Goal: Task Accomplishment & Management: Use online tool/utility

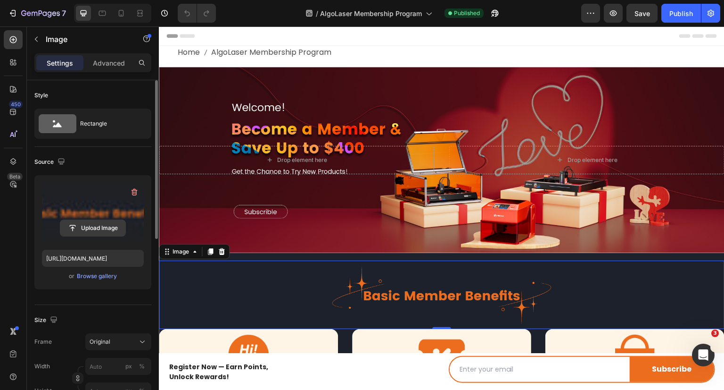
click at [95, 229] on input "file" at bounding box center [92, 228] width 65 height 16
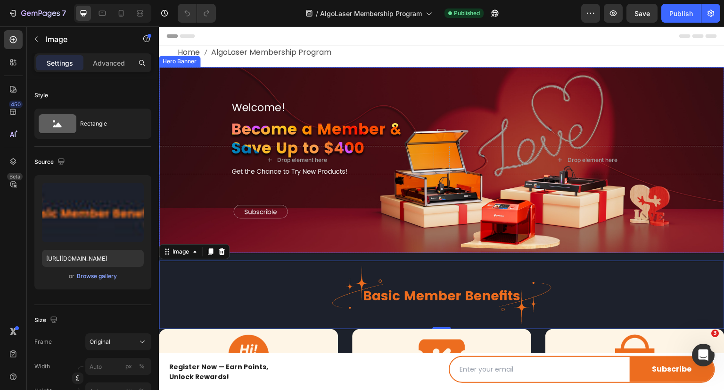
click at [469, 111] on div "Background Image" at bounding box center [442, 160] width 566 height 186
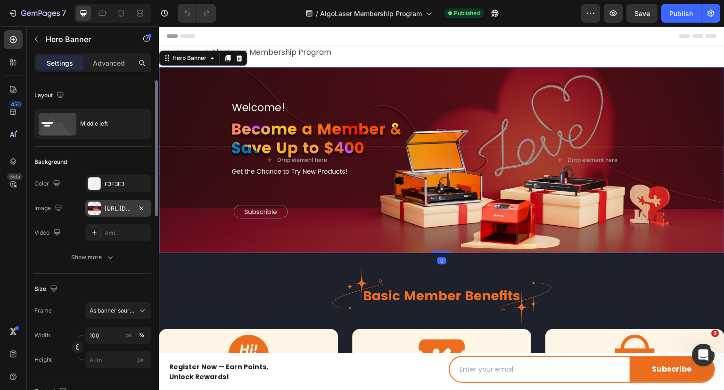
click at [120, 206] on div "[URL][DOMAIN_NAME]" at bounding box center [118, 208] width 27 height 8
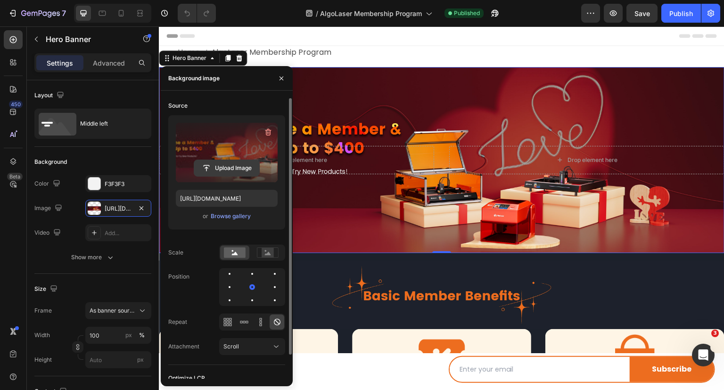
click at [233, 164] on input "file" at bounding box center [226, 168] width 65 height 16
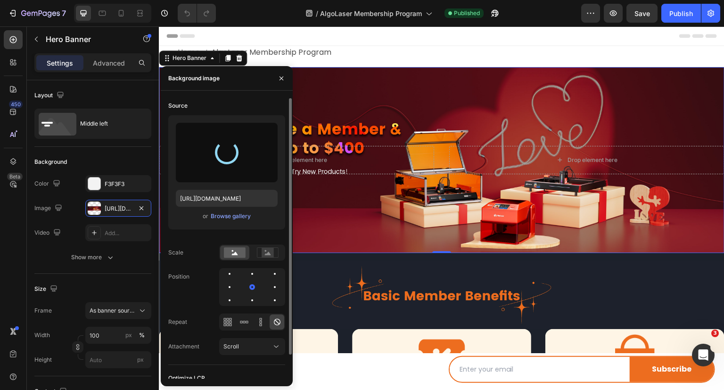
type input "[URL][DOMAIN_NAME]"
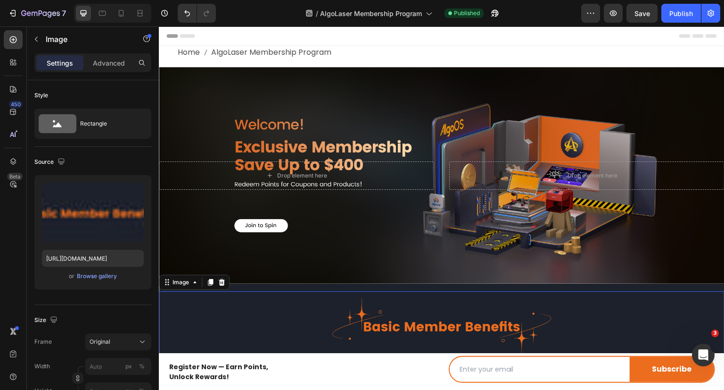
click at [556, 296] on img at bounding box center [442, 325] width 566 height 69
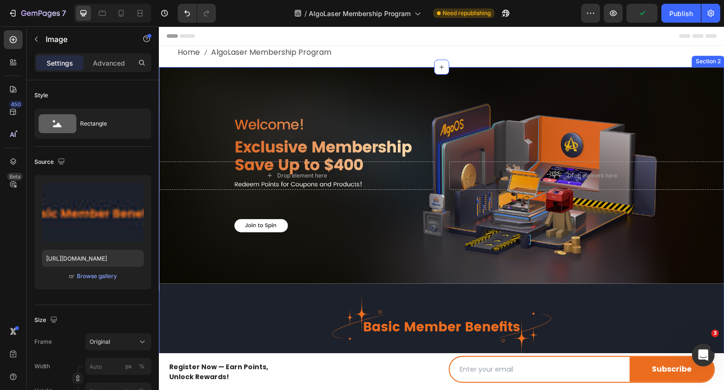
click at [253, 287] on div "Drop element here Drop element here Hero Banner Row Image Image Welcome Points …" at bounding box center [442, 382] width 566 height 631
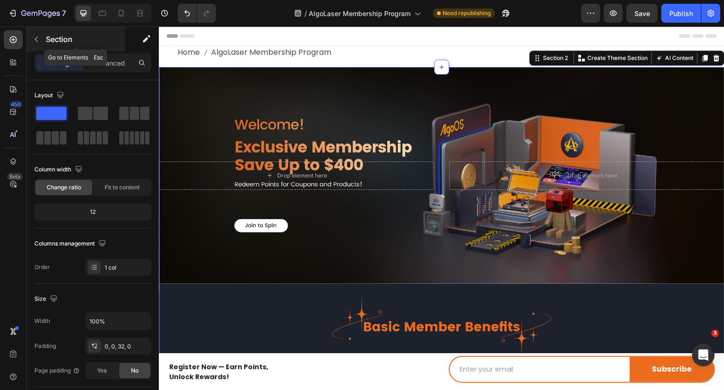
click at [39, 42] on icon "button" at bounding box center [37, 39] width 8 height 8
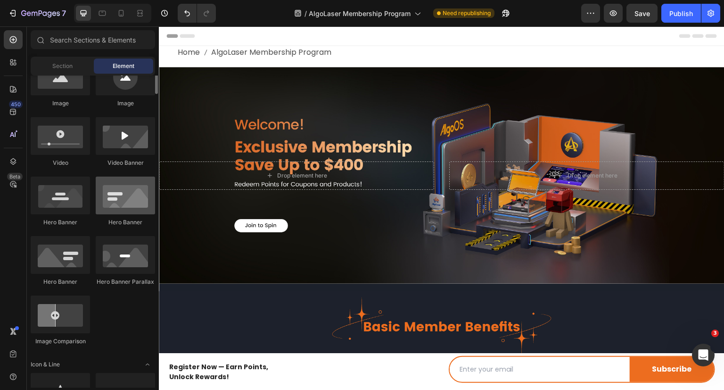
scroll to position [283, 0]
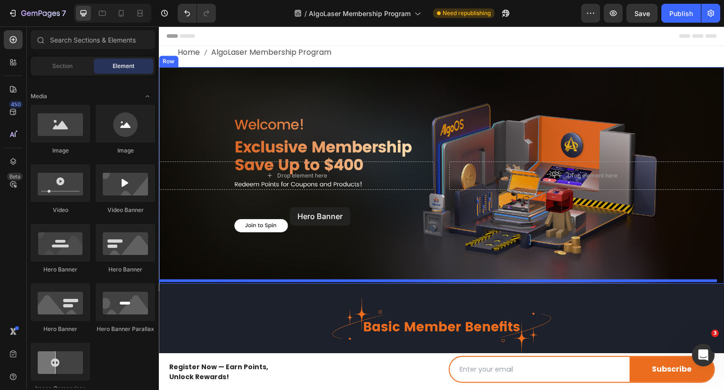
drag, startPoint x: 294, startPoint y: 276, endPoint x: 290, endPoint y: 207, distance: 69.4
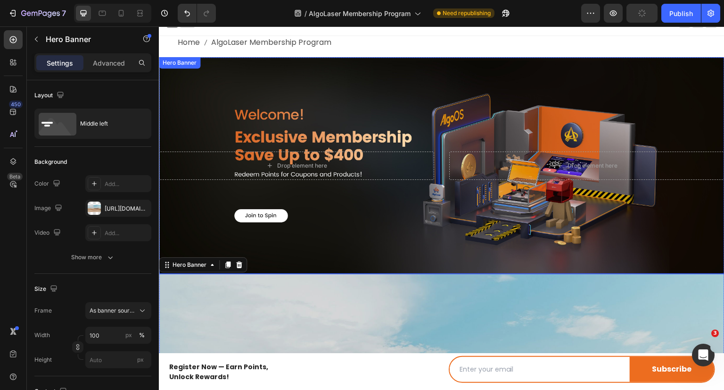
scroll to position [0, 0]
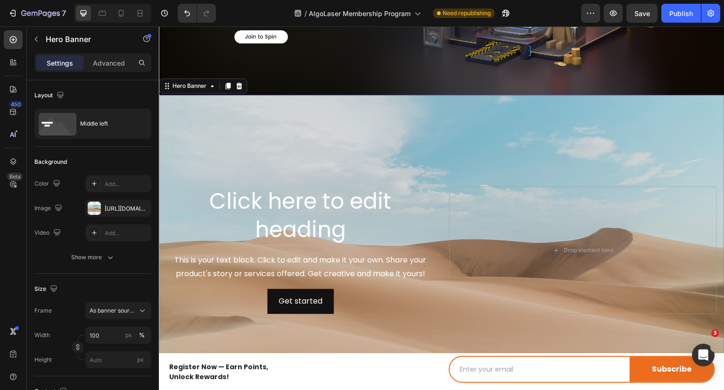
scroll to position [236, 0]
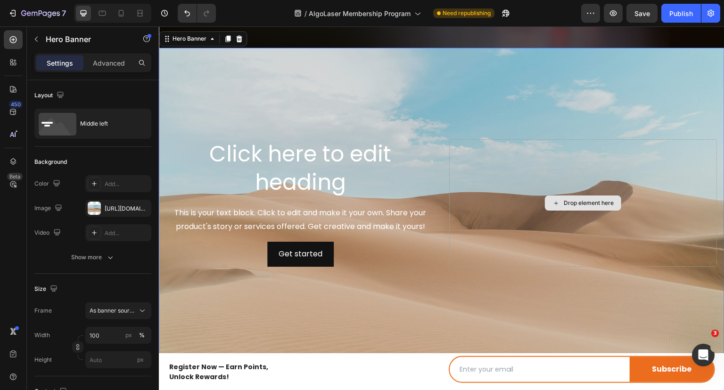
click at [488, 267] on div "Background Image" at bounding box center [442, 203] width 566 height 310
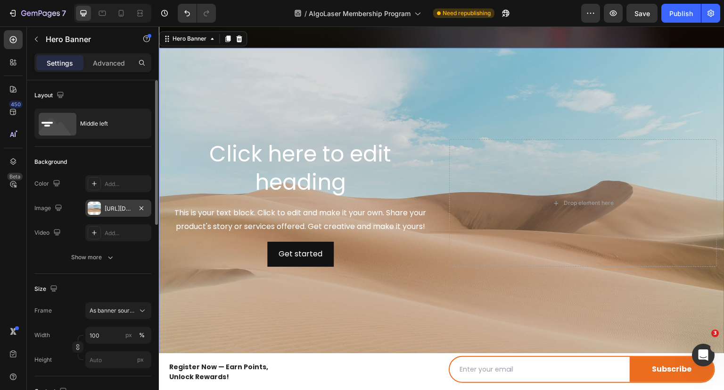
click at [120, 206] on div "[URL][DOMAIN_NAME]" at bounding box center [118, 208] width 27 height 8
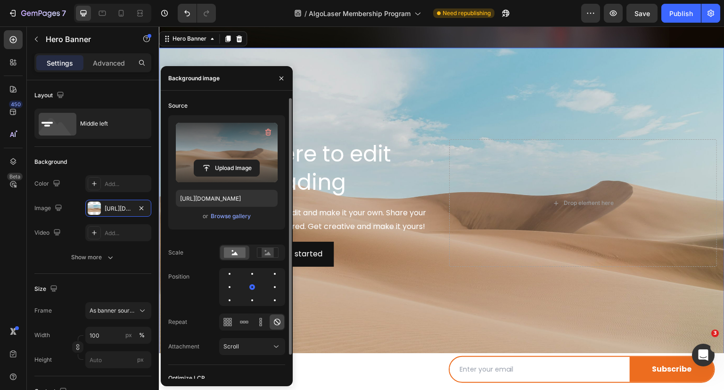
click at [234, 152] on label at bounding box center [227, 152] width 102 height 59
click at [234, 160] on input "file" at bounding box center [226, 168] width 65 height 16
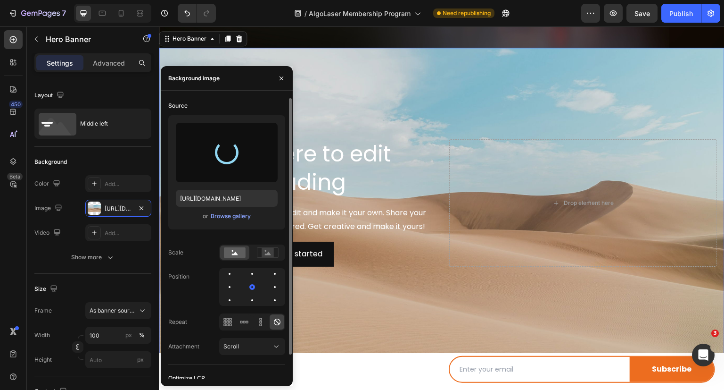
type input "[URL][DOMAIN_NAME]"
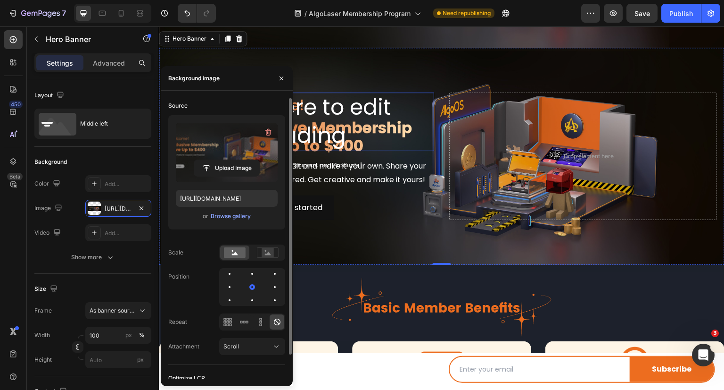
click at [344, 106] on h2 "Click here to edit heading" at bounding box center [300, 121] width 268 height 58
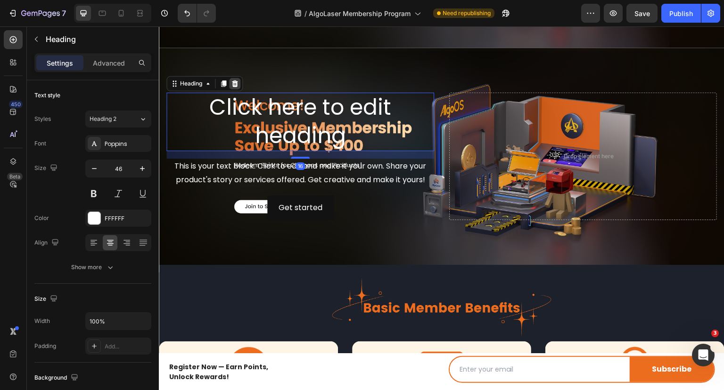
click at [234, 80] on icon at bounding box center [235, 83] width 6 height 7
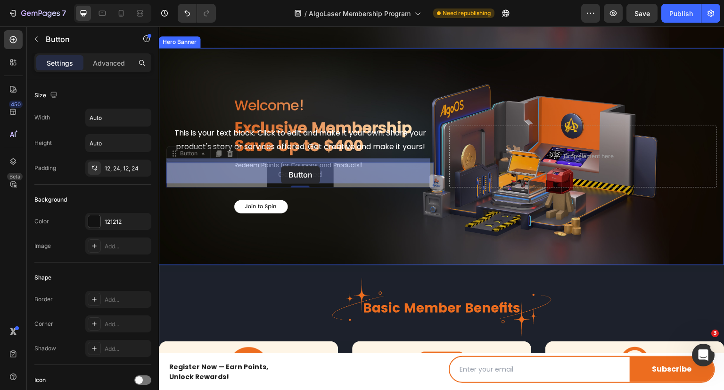
drag, startPoint x: 309, startPoint y: 162, endPoint x: 284, endPoint y: 166, distance: 25.7
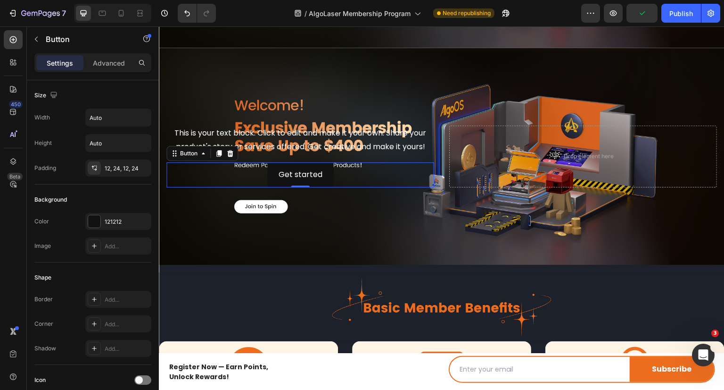
click at [257, 166] on div "Get started Button 0" at bounding box center [300, 174] width 268 height 25
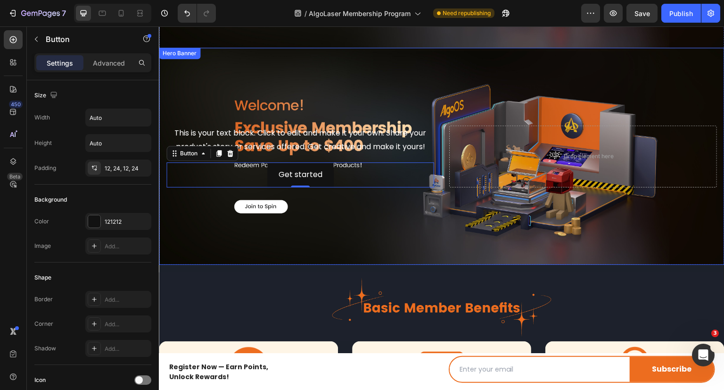
click at [450, 91] on div "Background Image" at bounding box center [442, 156] width 566 height 217
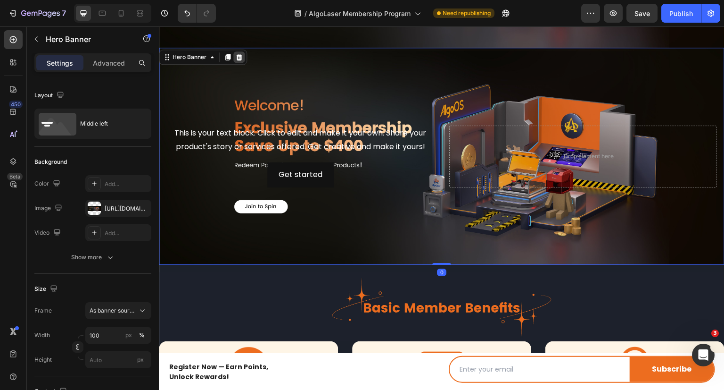
click at [239, 55] on icon at bounding box center [239, 57] width 6 height 7
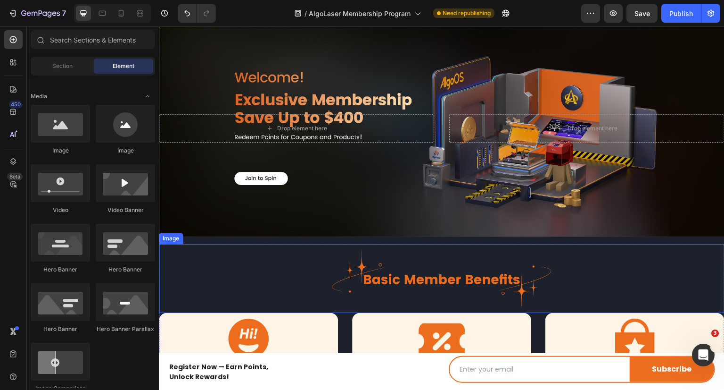
scroll to position [0, 0]
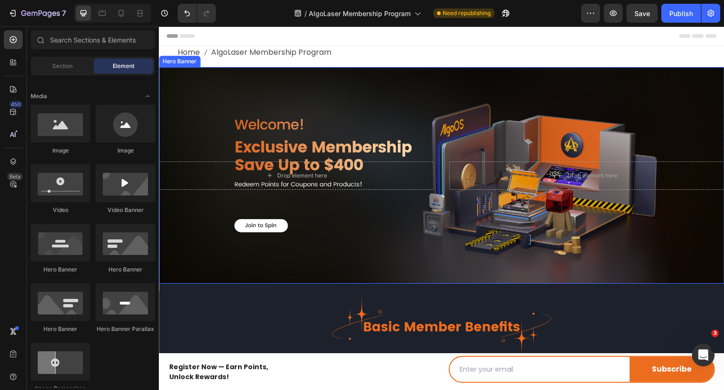
click at [327, 241] on div "Background Image" at bounding box center [442, 175] width 566 height 217
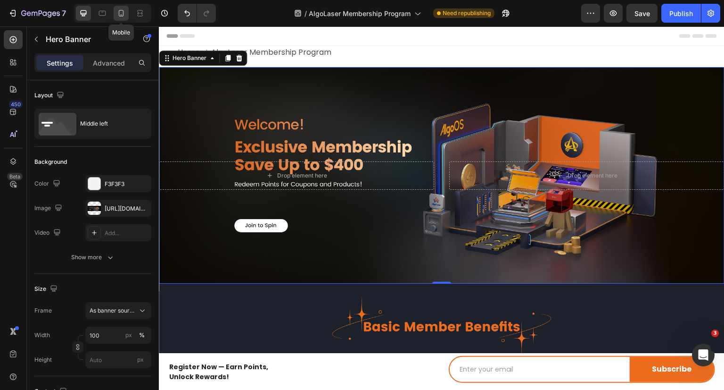
click at [123, 16] on icon at bounding box center [121, 13] width 5 height 7
type input "500"
type input "100%"
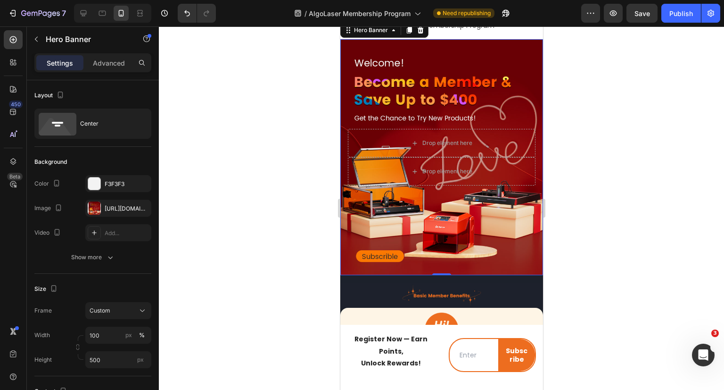
scroll to position [6, 0]
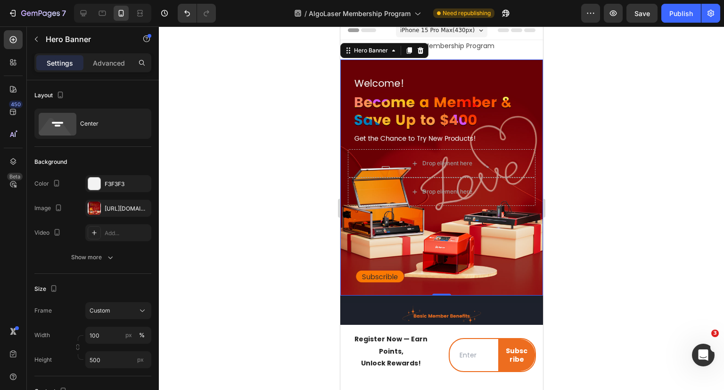
click at [483, 79] on div "Background Image" at bounding box center [441, 177] width 203 height 236
click at [115, 211] on div "[URL][DOMAIN_NAME]" at bounding box center [118, 208] width 27 height 8
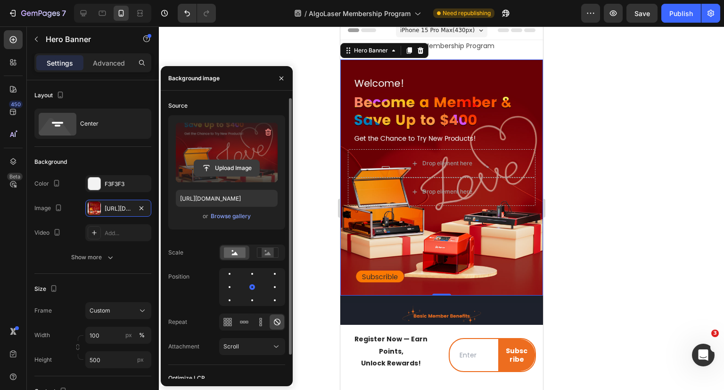
click at [237, 161] on input "file" at bounding box center [226, 168] width 65 height 16
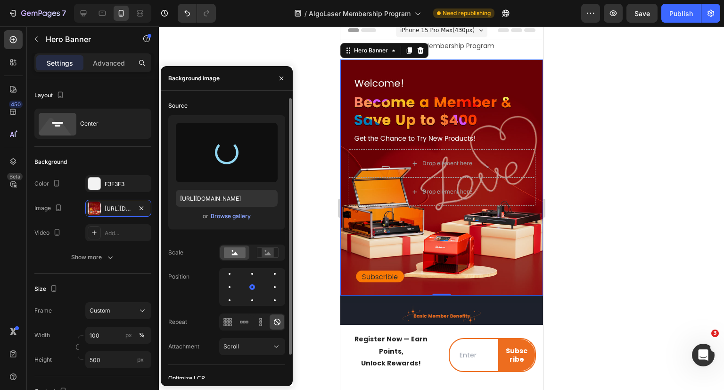
type input "[URL][DOMAIN_NAME]"
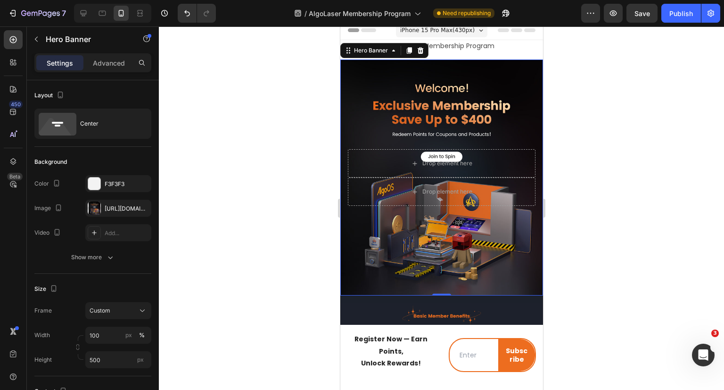
click at [636, 206] on div at bounding box center [441, 207] width 565 height 363
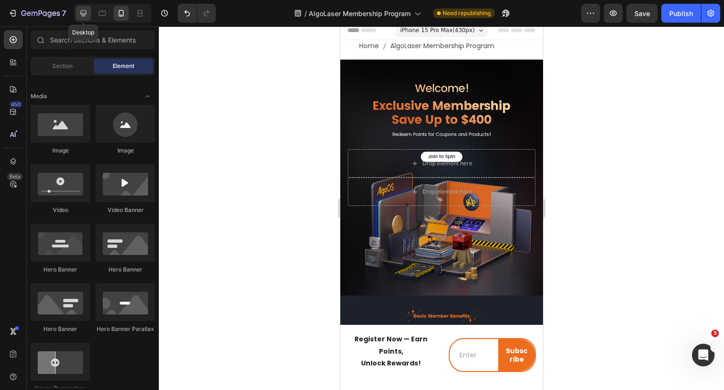
click at [89, 14] on div at bounding box center [83, 13] width 15 height 15
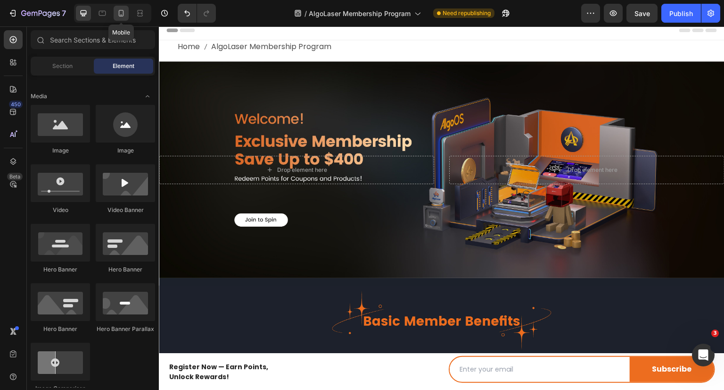
click at [117, 15] on icon at bounding box center [120, 12] width 9 height 9
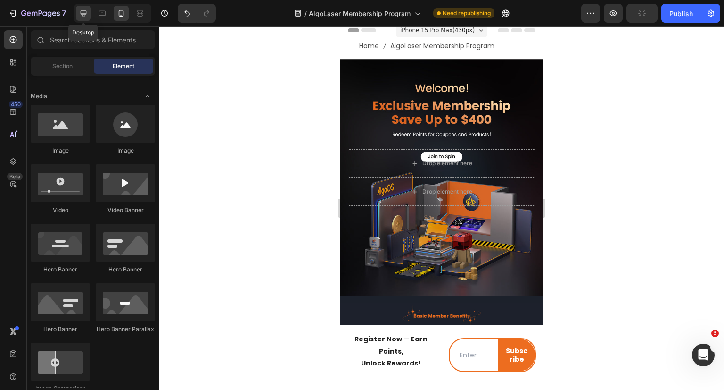
click at [85, 14] on icon at bounding box center [83, 12] width 9 height 9
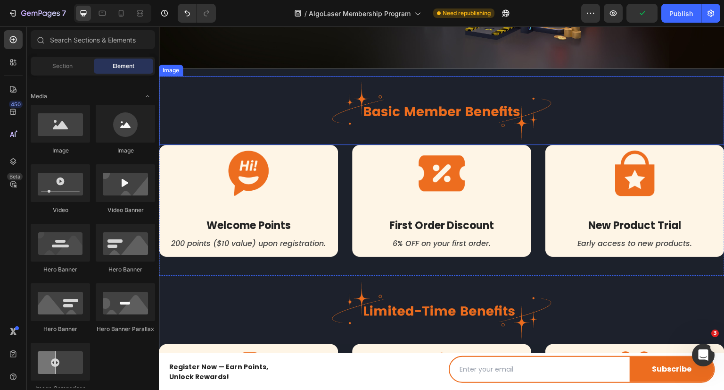
scroll to position [241, 0]
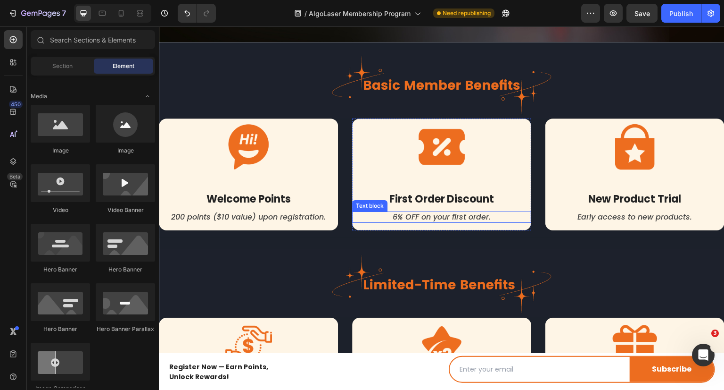
click at [399, 212] on p "6% OFF on your first order." at bounding box center [441, 216] width 177 height 9
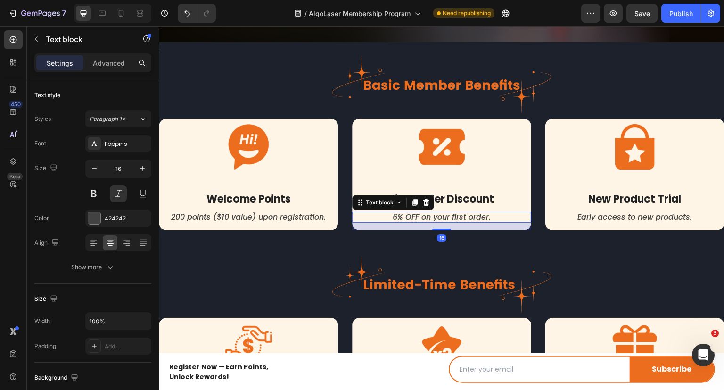
click at [399, 212] on p "6% OFF on your first order." at bounding box center [441, 216] width 177 height 9
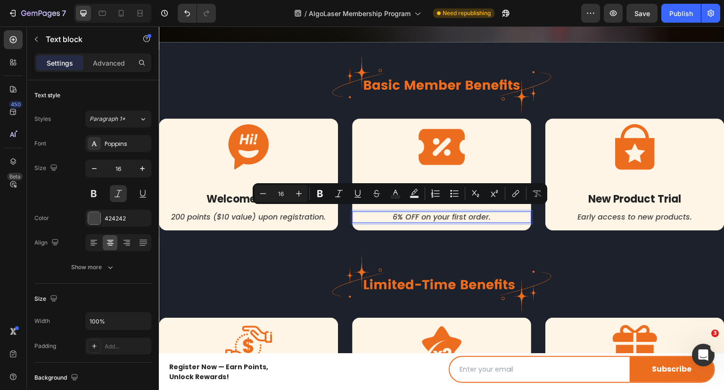
click at [393, 212] on p "6% OFF on your first order." at bounding box center [441, 216] width 177 height 9
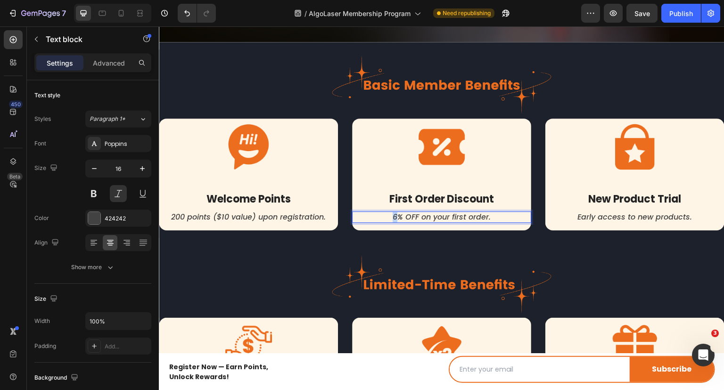
drag, startPoint x: 393, startPoint y: 214, endPoint x: 387, endPoint y: 216, distance: 6.9
click at [387, 216] on p "6% OFF on your first order." at bounding box center [441, 216] width 177 height 9
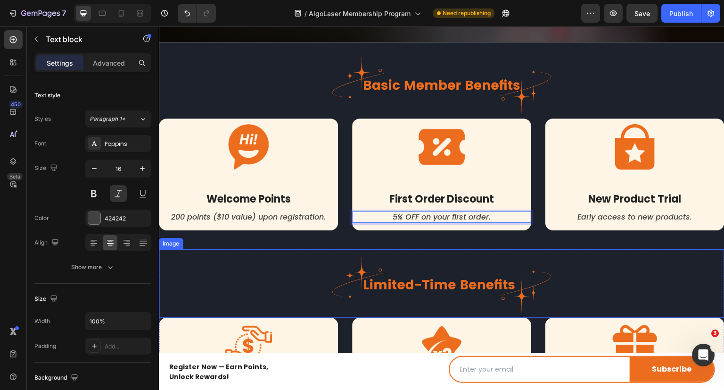
click at [461, 249] on img at bounding box center [442, 283] width 566 height 69
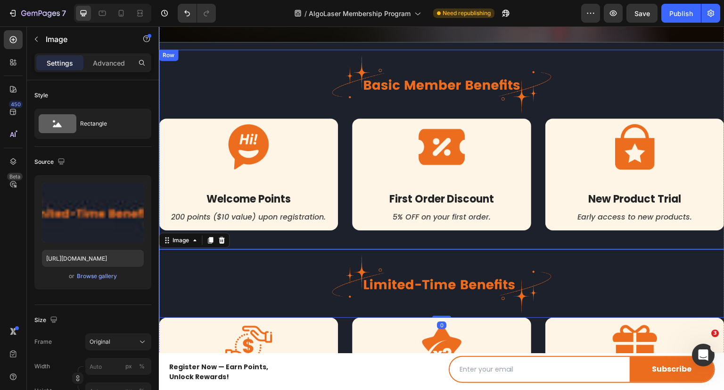
click at [605, 212] on p "Early access to new products." at bounding box center [635, 216] width 177 height 9
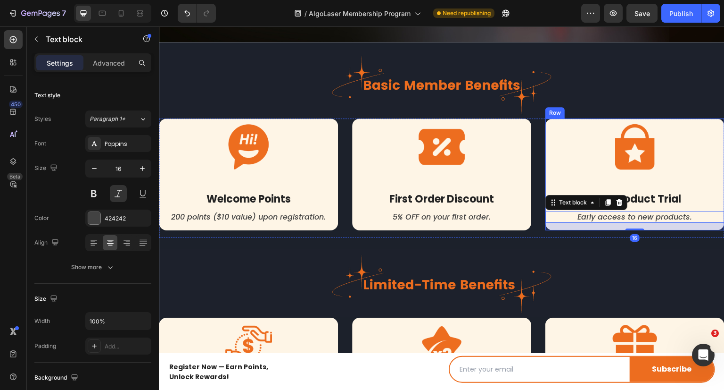
click at [674, 190] on h3 "New Product Trial" at bounding box center [635, 198] width 179 height 17
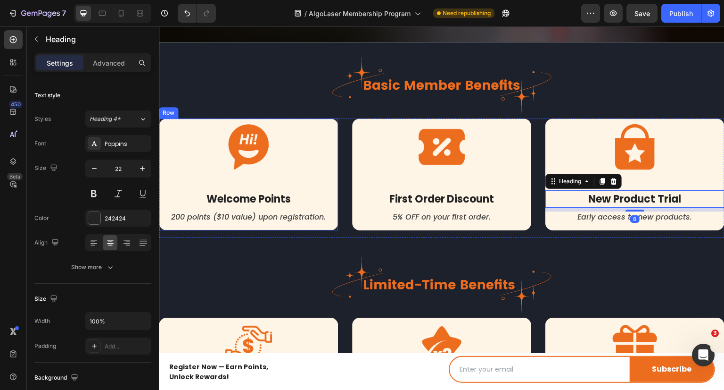
click at [304, 203] on h3 "Welcome Points" at bounding box center [248, 198] width 179 height 17
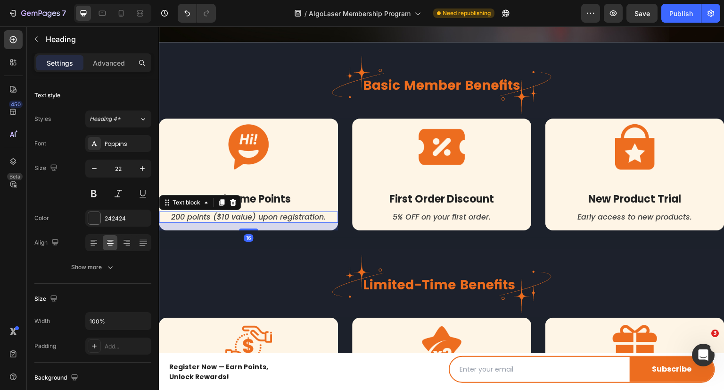
click at [299, 218] on p "200 points ($10 value) upon registration." at bounding box center [248, 216] width 177 height 9
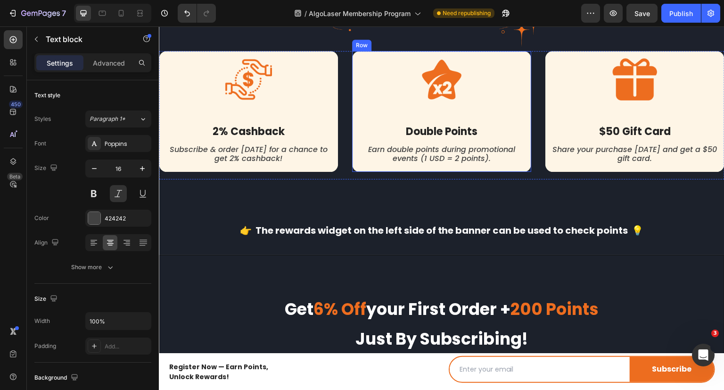
scroll to position [524, 0]
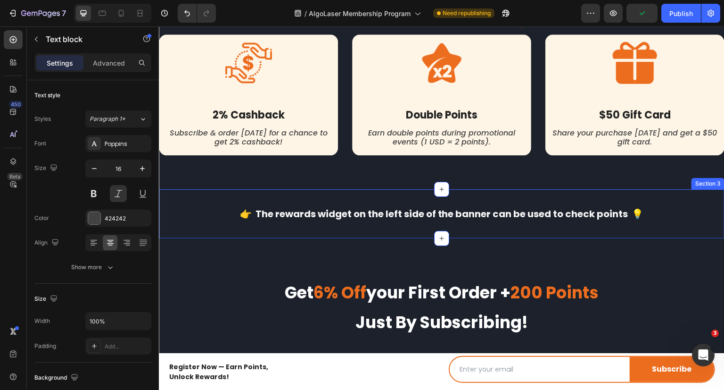
click at [343, 221] on div "👉 The rewards widget on the left side of the banner can be used to check points…" at bounding box center [442, 213] width 566 height 49
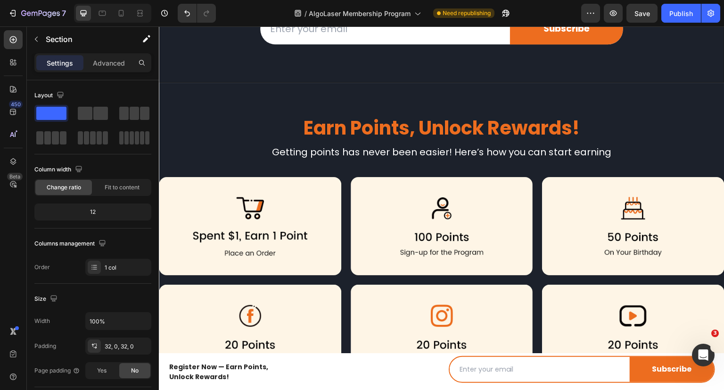
scroll to position [902, 0]
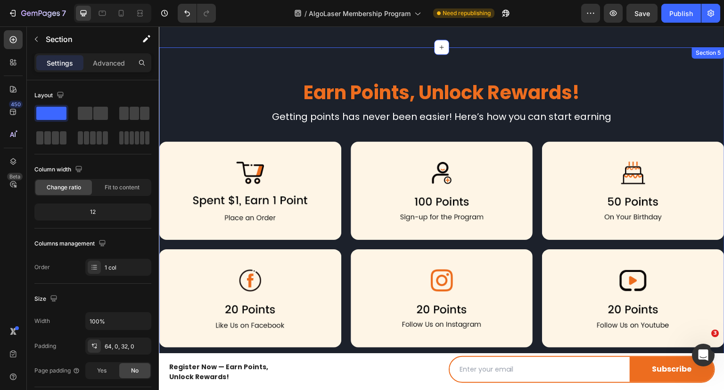
click at [200, 130] on div "Earn Points, Unlock Rewards! Heading Getting points has never been easier! Here…" at bounding box center [442, 216] width 566 height 279
click at [93, 65] on p "Advanced" at bounding box center [109, 63] width 32 height 10
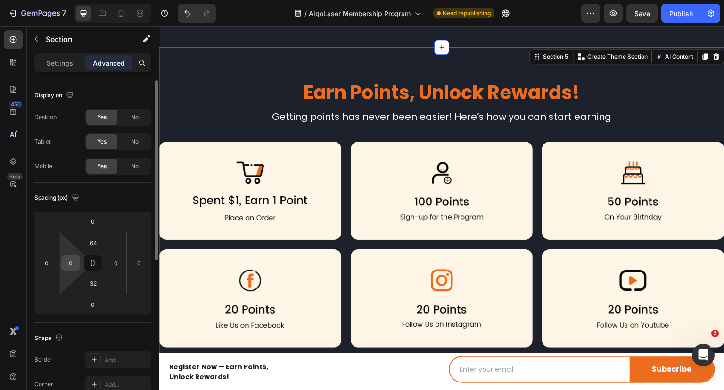
click at [77, 260] on input "0" at bounding box center [71, 263] width 14 height 14
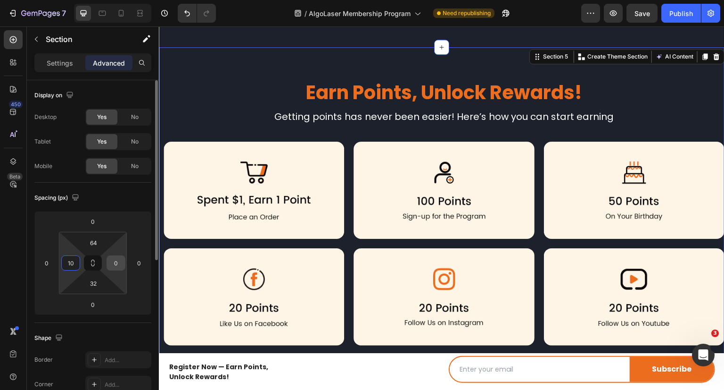
type input "10"
click at [121, 266] on input "0" at bounding box center [116, 263] width 14 height 14
type input "10"
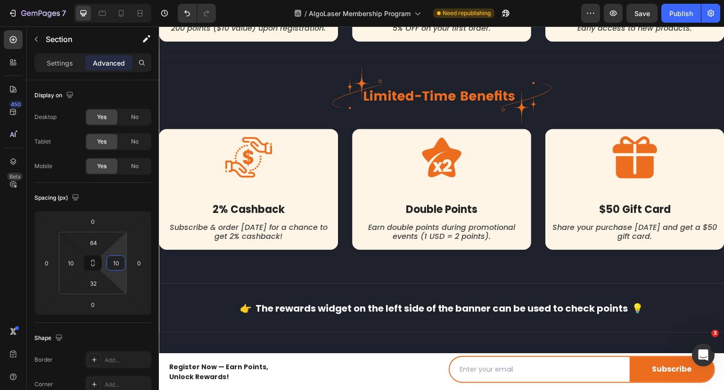
scroll to position [383, 0]
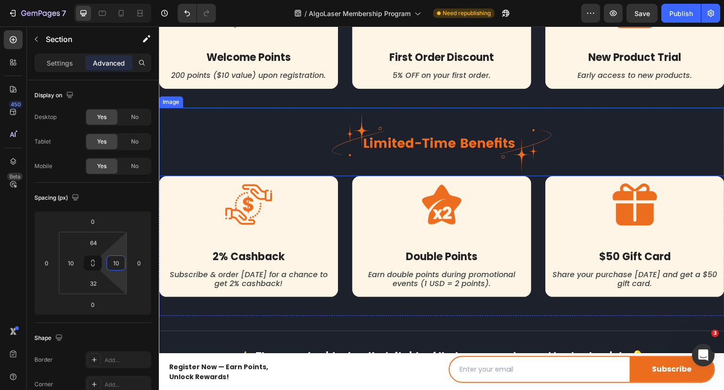
click at [234, 141] on img at bounding box center [442, 142] width 566 height 69
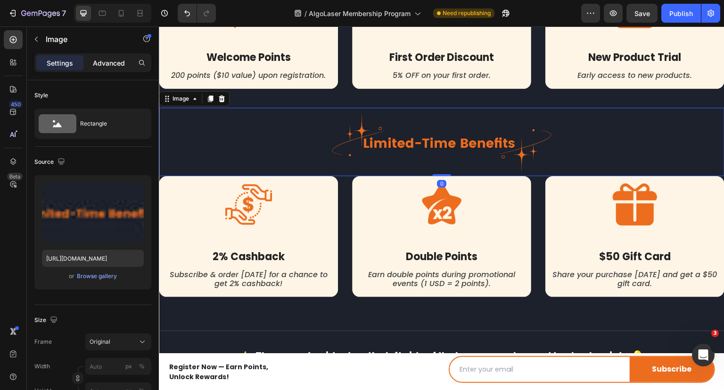
click at [116, 63] on p "Advanced" at bounding box center [109, 63] width 32 height 10
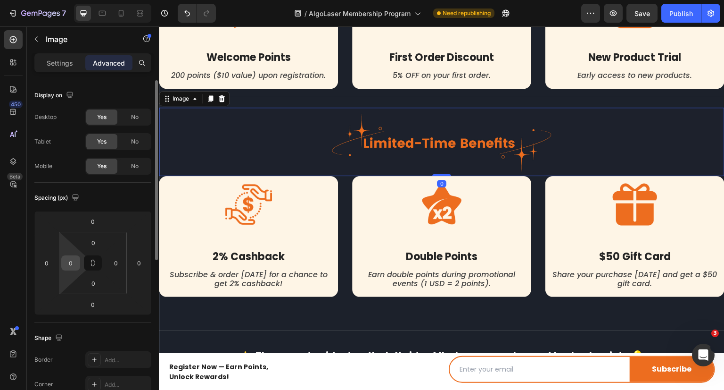
click at [77, 265] on input "0" at bounding box center [71, 263] width 14 height 14
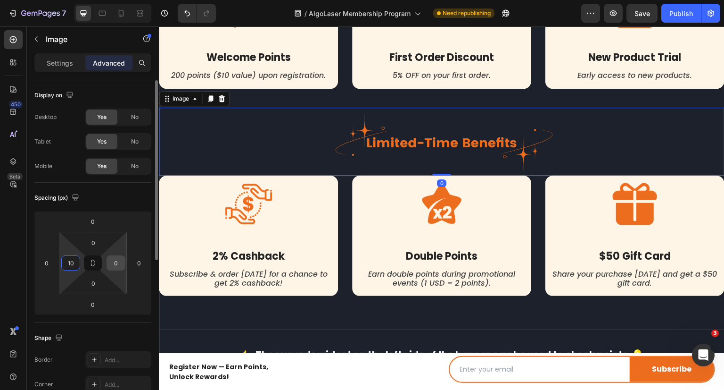
type input "10"
click at [113, 263] on input "0" at bounding box center [116, 263] width 14 height 14
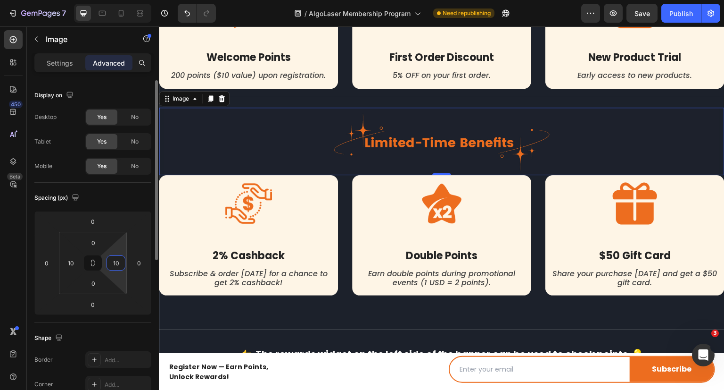
drag, startPoint x: 121, startPoint y: 257, endPoint x: 105, endPoint y: 259, distance: 16.3
click at [105, 259] on div "0 10 0 10" at bounding box center [93, 263] width 68 height 62
type input "0"
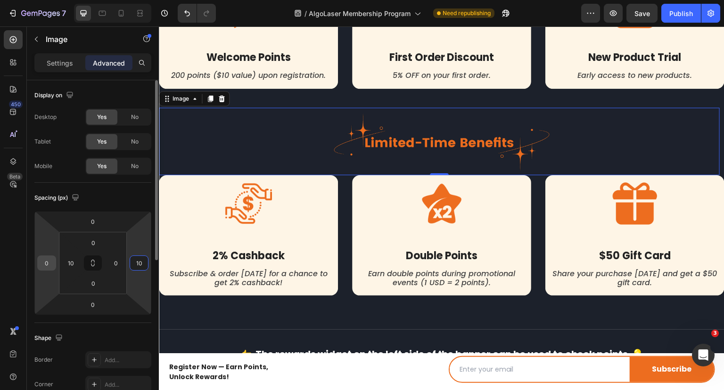
type input "10"
click at [49, 260] on input "0" at bounding box center [47, 263] width 14 height 14
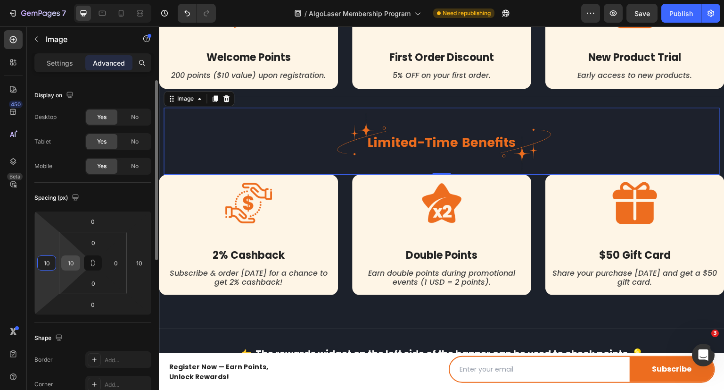
type input "0"
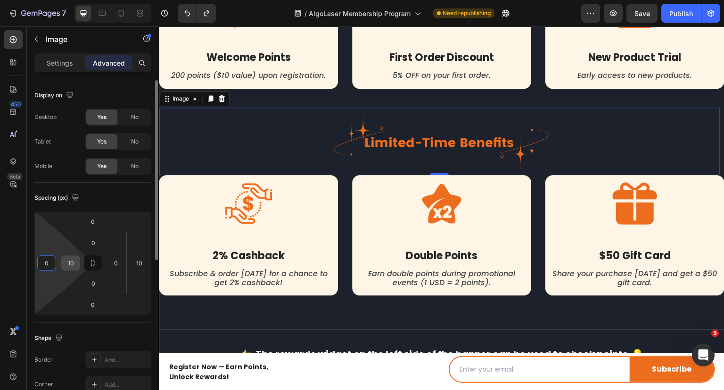
type input "0"
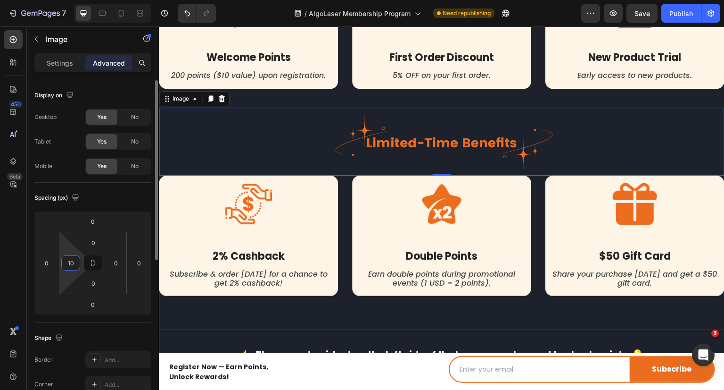
click at [76, 266] on input "10" at bounding box center [71, 263] width 14 height 14
type input "0"
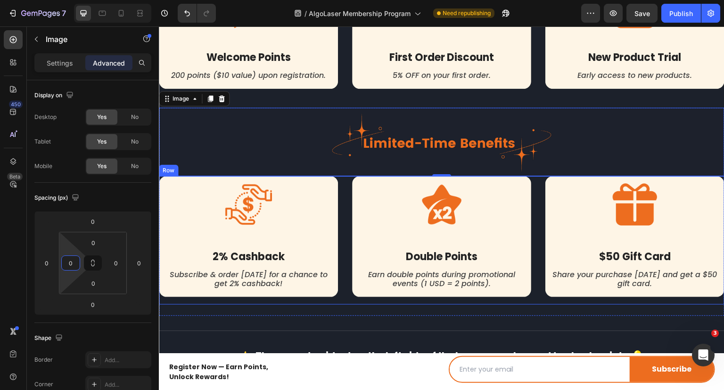
click at [340, 250] on div "Image 2% Cashback Heading Subscribe & order [DATE] for a chance to get 2% cashb…" at bounding box center [442, 240] width 566 height 128
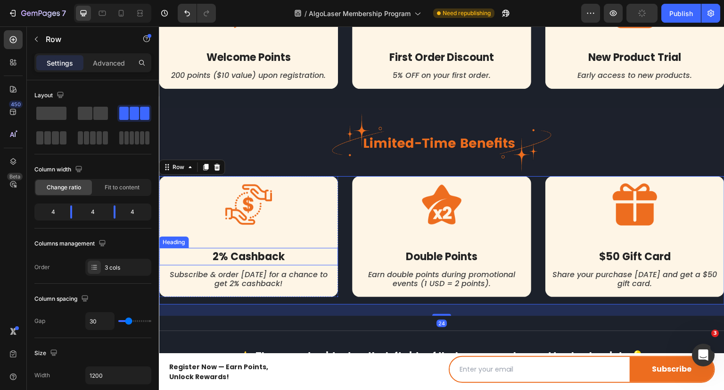
click at [329, 252] on h3 "2% Cashback" at bounding box center [248, 256] width 179 height 17
click at [343, 257] on div "Image 2% Cashback Heading Subscribe & order [DATE] for a chance to get 2% cashb…" at bounding box center [442, 240] width 566 height 128
click at [105, 59] on p "Advanced" at bounding box center [109, 63] width 32 height 10
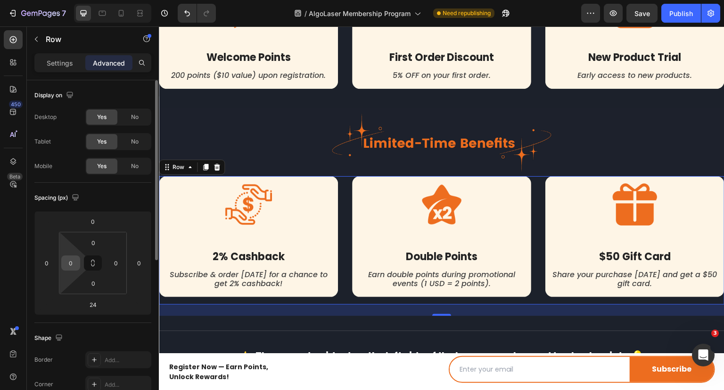
click at [75, 262] on input "0" at bounding box center [71, 263] width 14 height 14
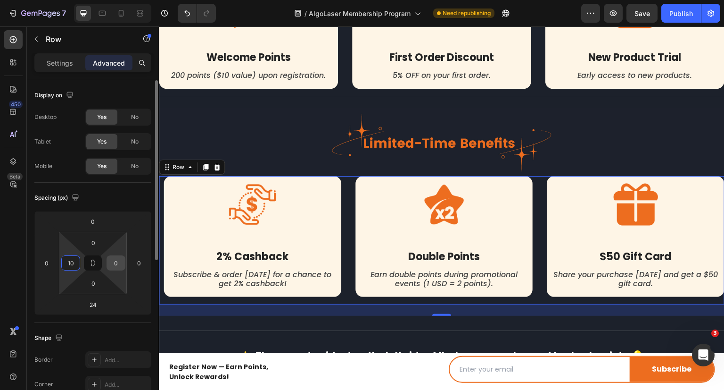
type input "10"
drag, startPoint x: 111, startPoint y: 261, endPoint x: 121, endPoint y: 261, distance: 9.4
click at [121, 261] on input "0" at bounding box center [116, 263] width 14 height 14
type input "10"
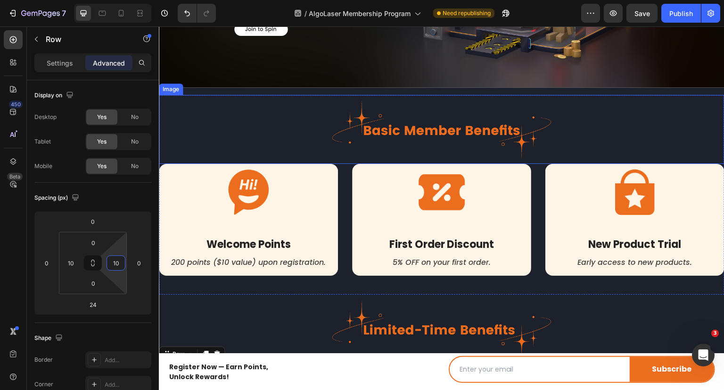
scroll to position [194, 0]
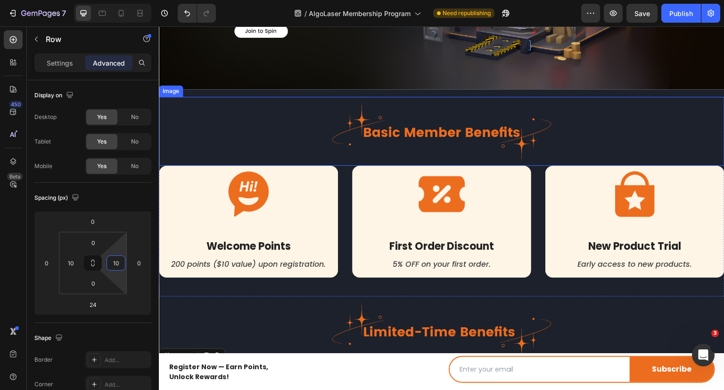
drag, startPoint x: 230, startPoint y: 153, endPoint x: 245, endPoint y: 159, distance: 15.9
click at [230, 154] on img at bounding box center [442, 131] width 566 height 69
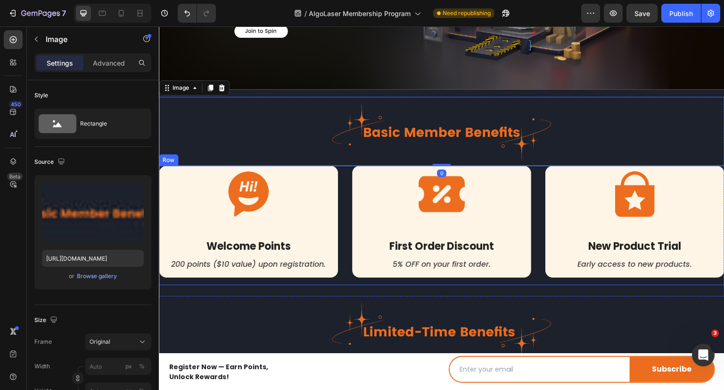
click at [342, 166] on div "Image Welcome Points Heading 200 points ($10 value) upon registration. Text blo…" at bounding box center [442, 225] width 566 height 119
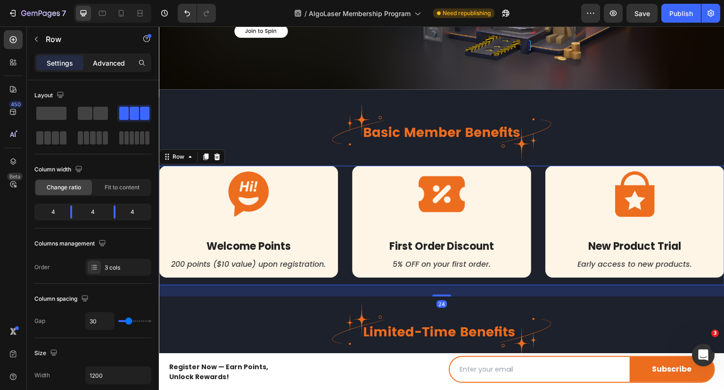
click at [112, 61] on p "Advanced" at bounding box center [109, 63] width 32 height 10
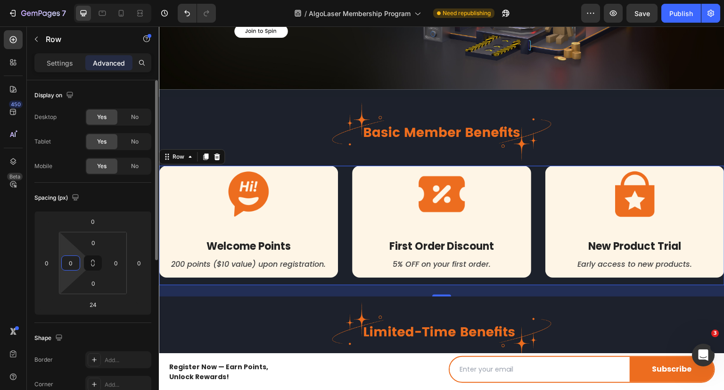
click at [72, 266] on input "0" at bounding box center [71, 263] width 14 height 14
drag, startPoint x: 72, startPoint y: 265, endPoint x: 64, endPoint y: 265, distance: 7.5
click at [64, 265] on input "01" at bounding box center [71, 263] width 14 height 14
click at [74, 263] on input "1" at bounding box center [71, 263] width 14 height 14
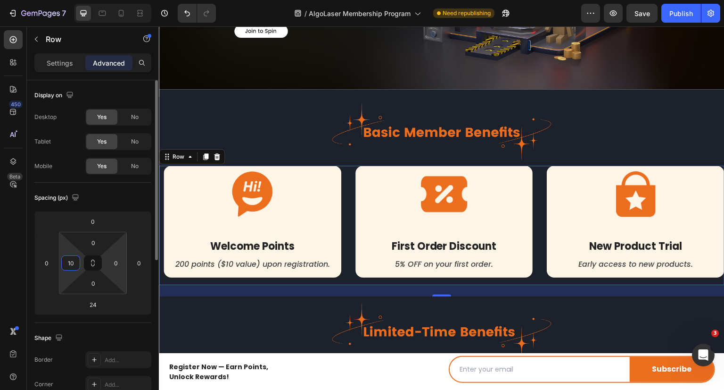
type input "10"
drag, startPoint x: 104, startPoint y: 264, endPoint x: 118, endPoint y: 265, distance: 14.2
click at [118, 0] on html "7 Version history / AlgoLaser Membership Program Need republishing Preview Save…" at bounding box center [362, 0] width 724 height 0
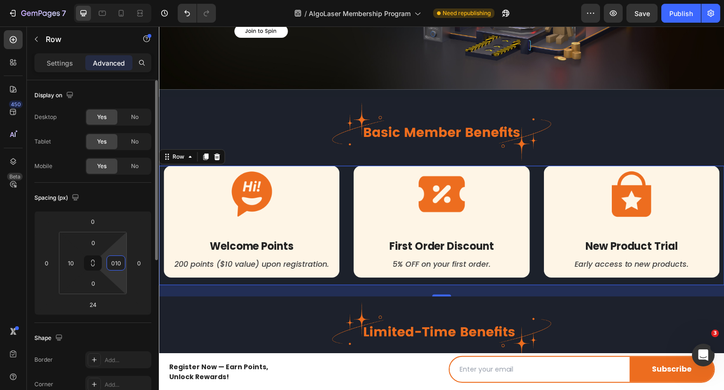
click at [112, 264] on input "010" at bounding box center [116, 263] width 14 height 14
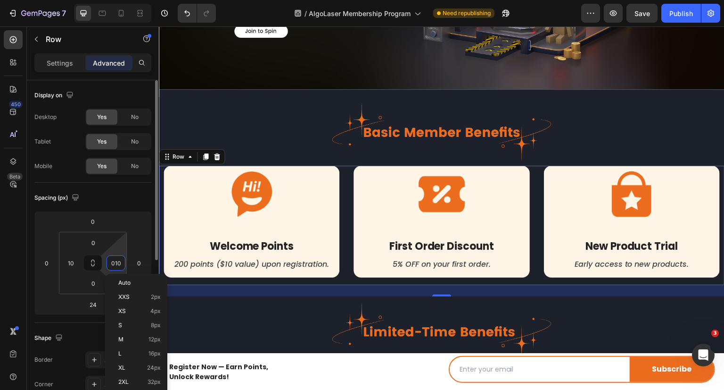
type input "10"
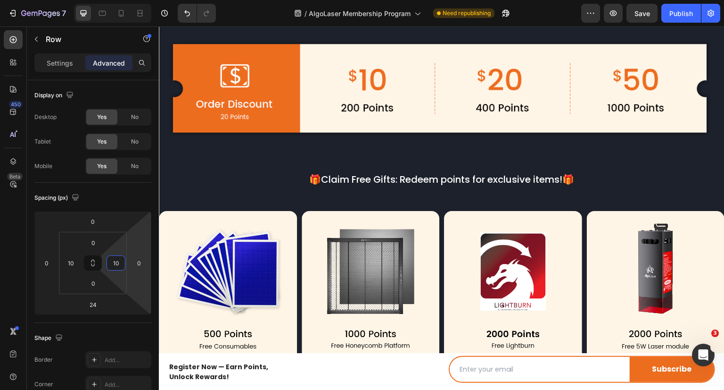
scroll to position [1420, 0]
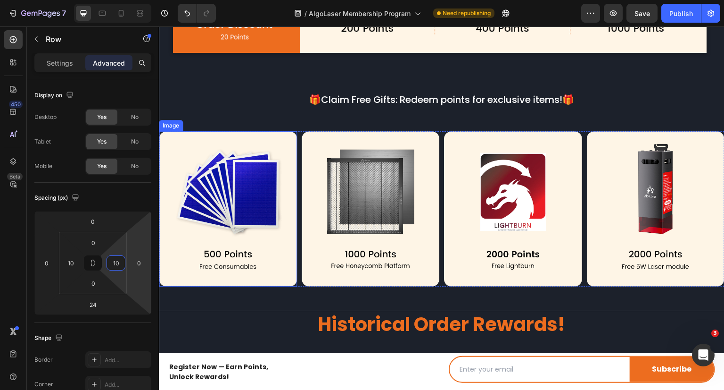
click at [164, 274] on img at bounding box center [228, 208] width 138 height 155
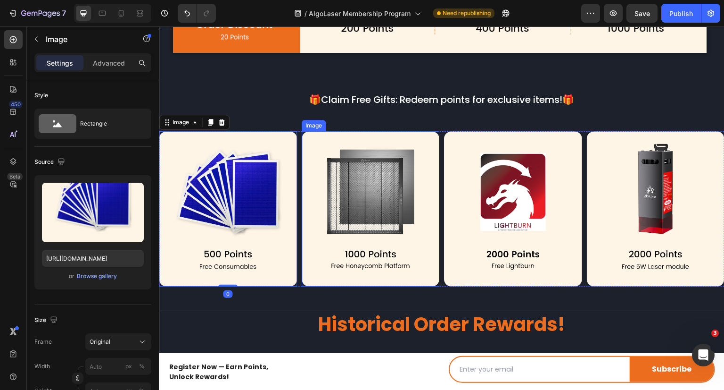
click at [308, 125] on div "Image" at bounding box center [314, 125] width 20 height 8
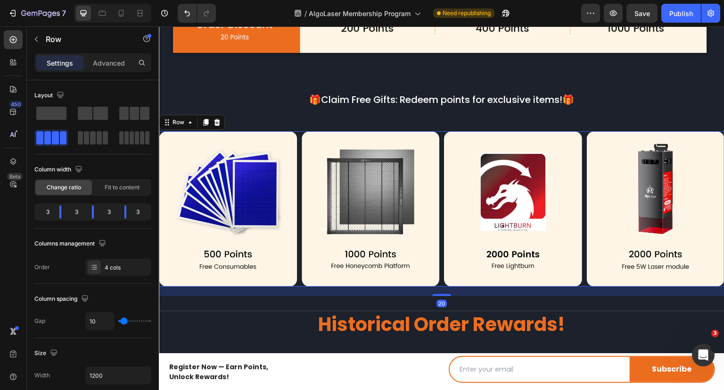
click at [295, 131] on div "Image Image Image Image Row 20" at bounding box center [442, 208] width 566 height 155
click at [111, 60] on p "Advanced" at bounding box center [109, 63] width 32 height 10
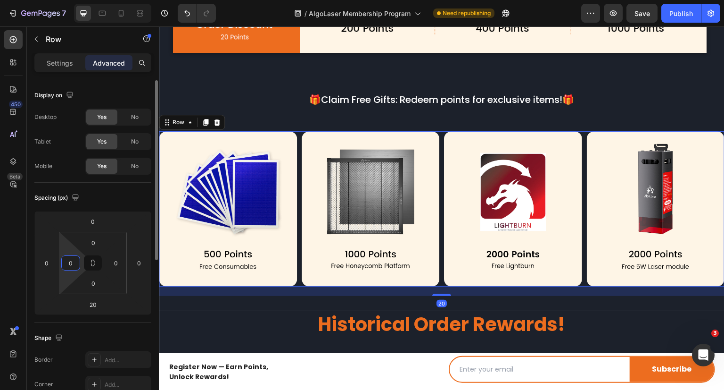
drag, startPoint x: 73, startPoint y: 258, endPoint x: 67, endPoint y: 262, distance: 6.4
click at [67, 262] on input "0" at bounding box center [71, 263] width 14 height 14
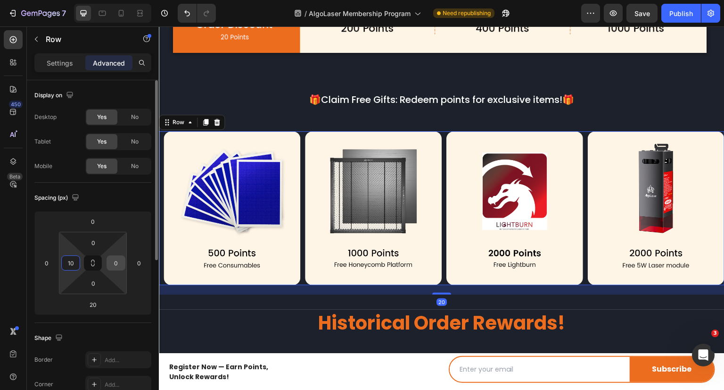
type input "10"
drag, startPoint x: 112, startPoint y: 264, endPoint x: 117, endPoint y: 262, distance: 5.4
click at [117, 262] on input "0" at bounding box center [116, 263] width 14 height 14
type input "10"
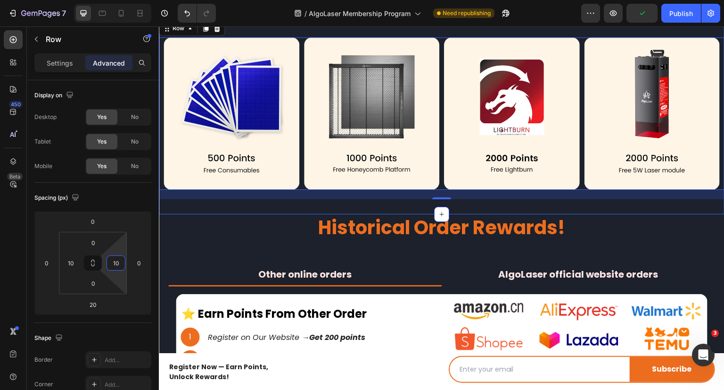
scroll to position [1515, 0]
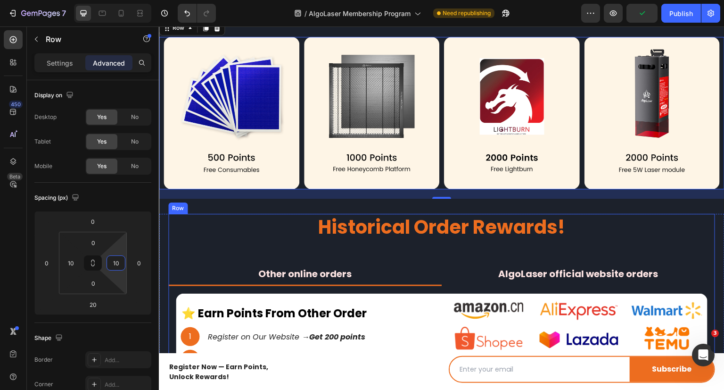
click at [418, 249] on div "Historical Order Rewards! Heading Other online orders AlgoLaser official websit…" at bounding box center [441, 313] width 547 height 198
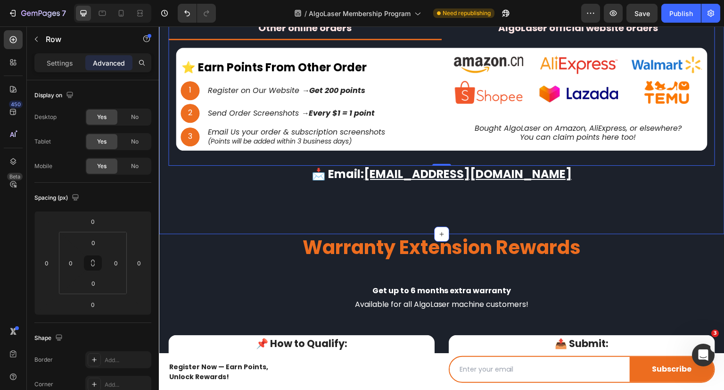
scroll to position [1798, 0]
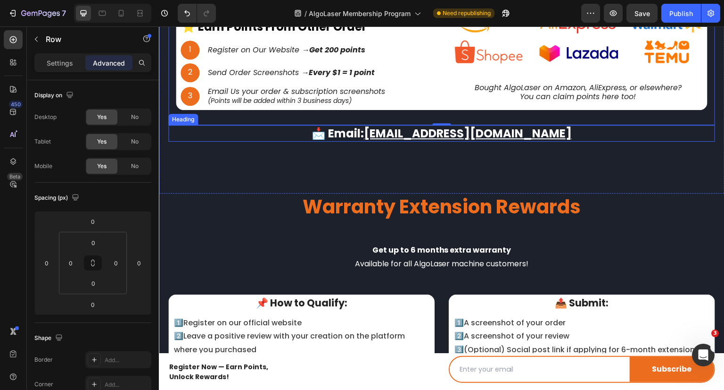
click at [387, 140] on u "[EMAIL_ADDRESS][DOMAIN_NAME]" at bounding box center [468, 133] width 208 height 16
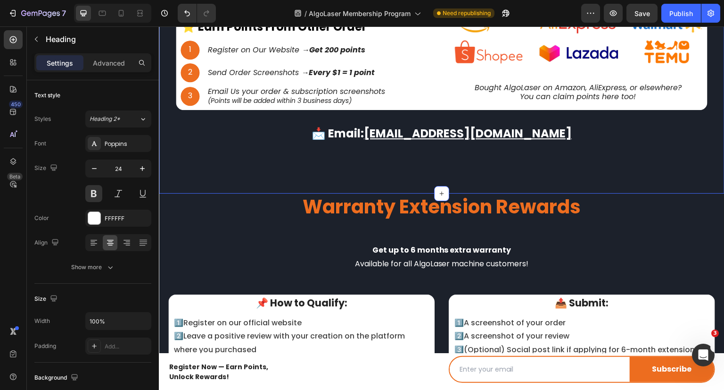
click at [382, 161] on div "Historical Order Rewards! Heading Other online orders AlgoLaser official websit…" at bounding box center [442, 60] width 566 height 266
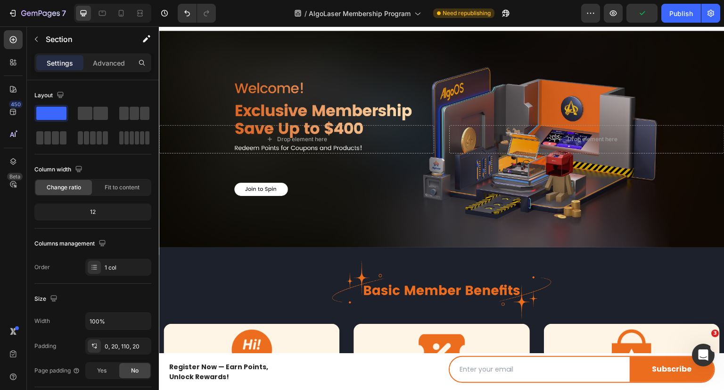
scroll to position [53, 0]
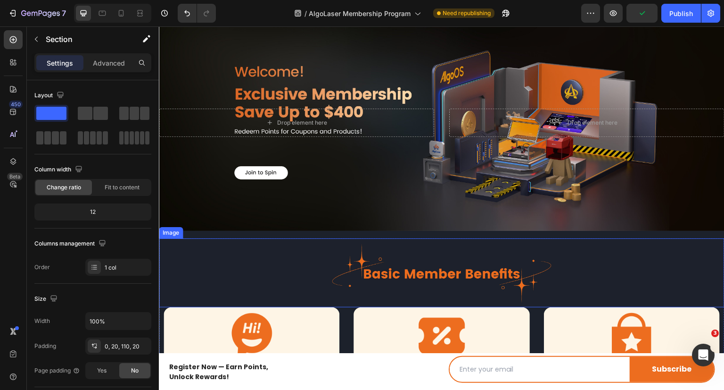
click at [293, 239] on img at bounding box center [442, 272] width 566 height 69
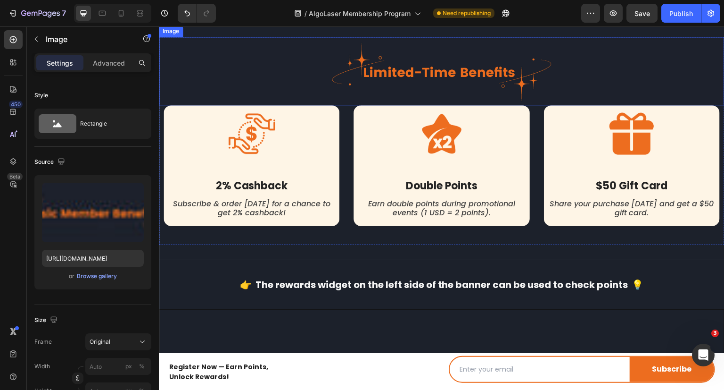
scroll to position [477, 0]
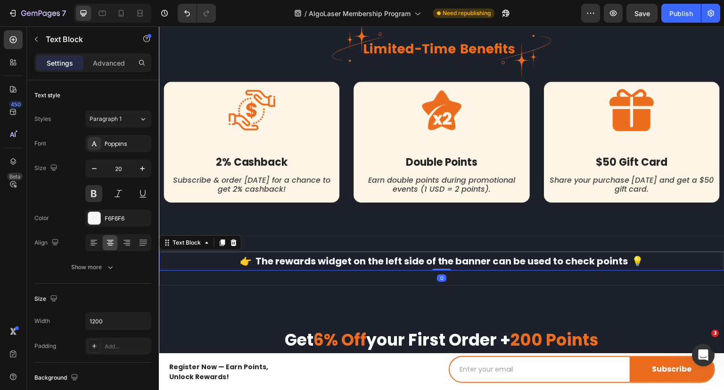
click at [326, 259] on p "👉 The rewards widget on the left side of the banner can be used to check points…" at bounding box center [442, 260] width 564 height 17
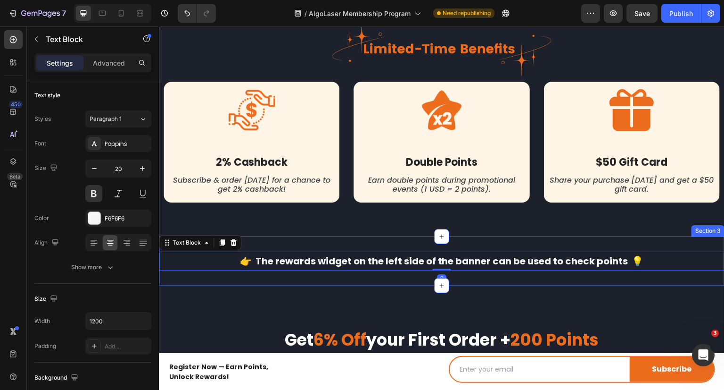
click at [326, 267] on div "👉 The rewards widget on the left side of the banner can be used to check points…" at bounding box center [442, 260] width 566 height 49
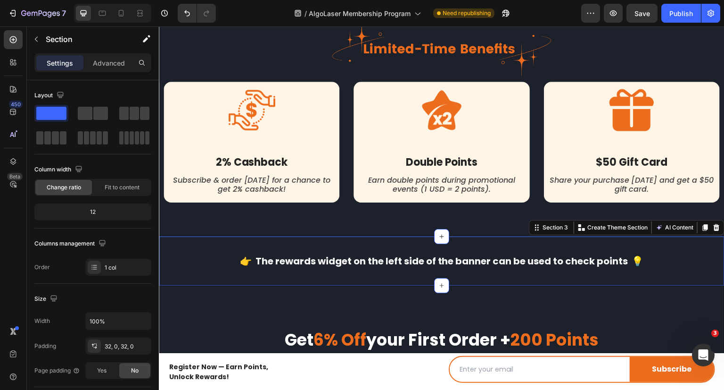
click at [353, 272] on div "👉 The rewards widget on the left side of the banner can be used to check points…" at bounding box center [442, 260] width 566 height 49
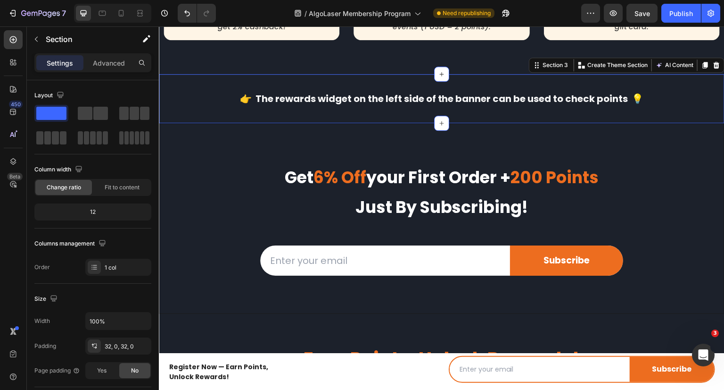
scroll to position [666, 0]
